Goal: Contribute content: Add original content to the website for others to see

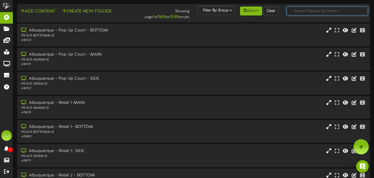
click at [307, 11] on input "text" at bounding box center [327, 11] width 81 height 9
type input "[GEOGRAPHIC_DATA]"
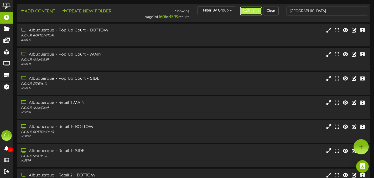
click at [252, 10] on button "Search" at bounding box center [251, 11] width 22 height 9
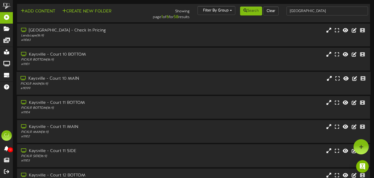
click at [79, 84] on div "PICKLR MAIN ( 16:9 )" at bounding box center [90, 84] width 140 height 4
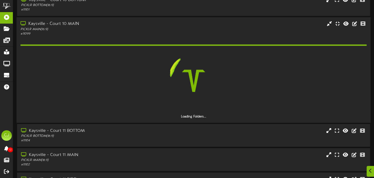
scroll to position [56, 0]
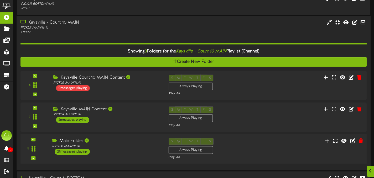
click at [268, 153] on div "8 Main Folder" at bounding box center [194, 150] width 350 height 22
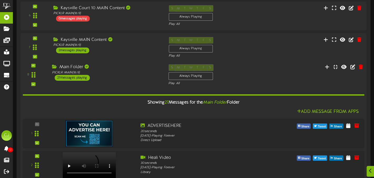
scroll to position [125, 0]
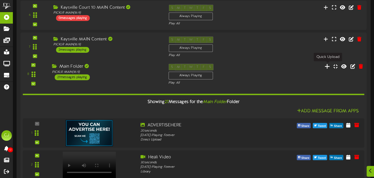
click at [326, 67] on icon at bounding box center [328, 67] width 6 height 6
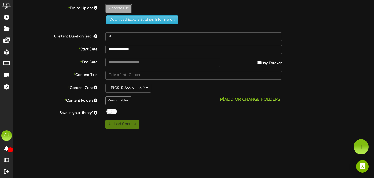
type input "**********"
type input "PR_Picklr_Evergreen_16oz_Energy_Video"
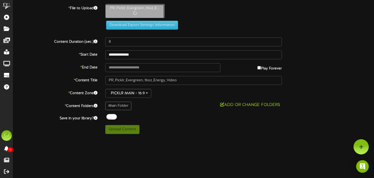
type input "28"
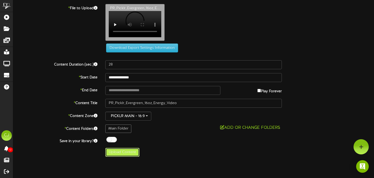
click at [117, 156] on button "Upload Content" at bounding box center [122, 152] width 34 height 9
type input "**********"
